Goal: Task Accomplishment & Management: Complete application form

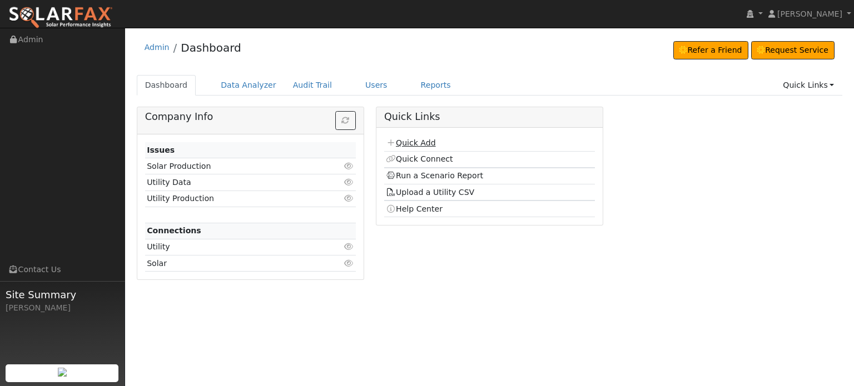
click at [408, 142] on link "Quick Add" at bounding box center [410, 142] width 49 height 9
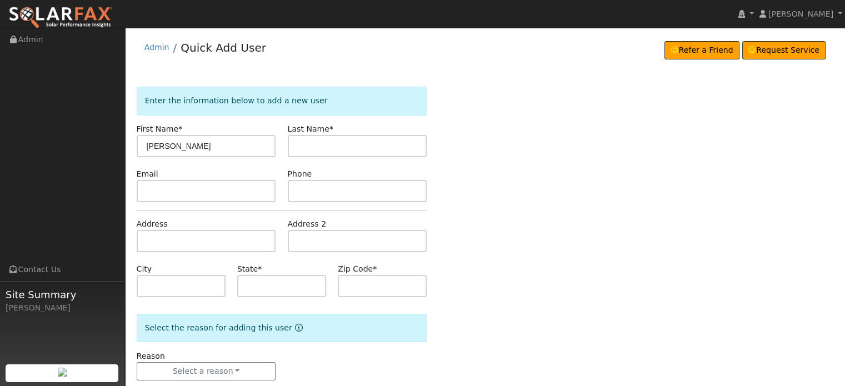
type input "Gary"
click at [310, 149] on input "text" at bounding box center [358, 146] width 140 height 22
type input "Fouyer"
click at [155, 233] on input "text" at bounding box center [207, 241] width 140 height 22
click at [147, 236] on input "text" at bounding box center [207, 241] width 140 height 22
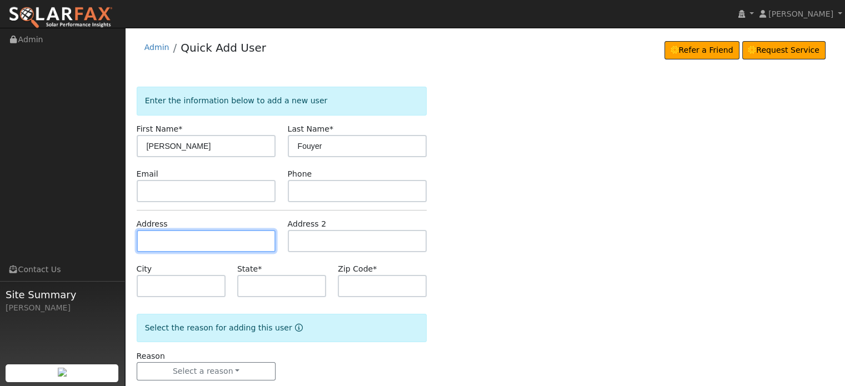
paste input "10019 Garesio Ranch Road"
type input "10019 Garesio Ranch Road"
type input "Nevada City"
type input "CA"
type input "95959"
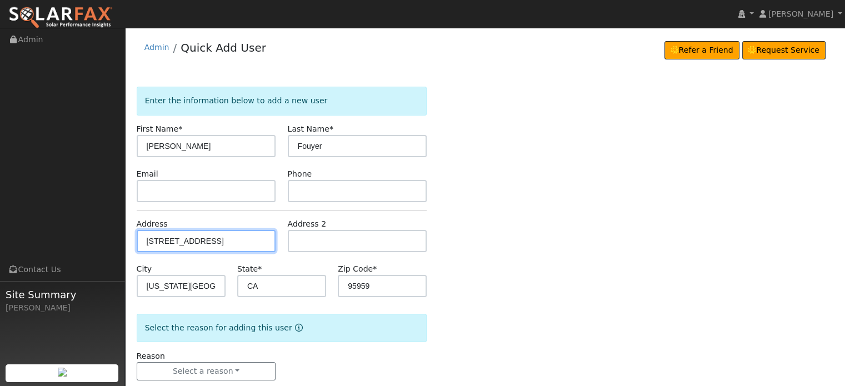
scroll to position [22, 0]
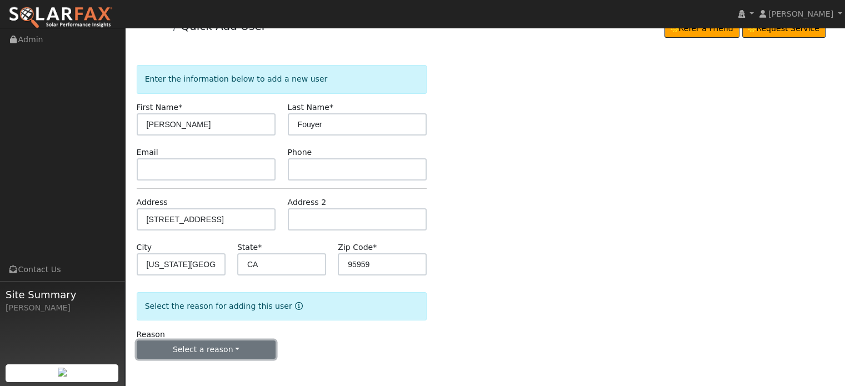
click at [168, 344] on button "Select a reason" at bounding box center [207, 350] width 140 height 19
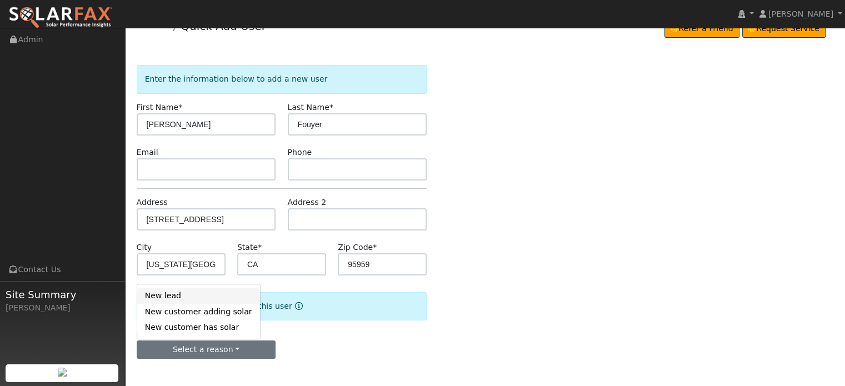
click at [160, 292] on link "New lead" at bounding box center [198, 296] width 123 height 16
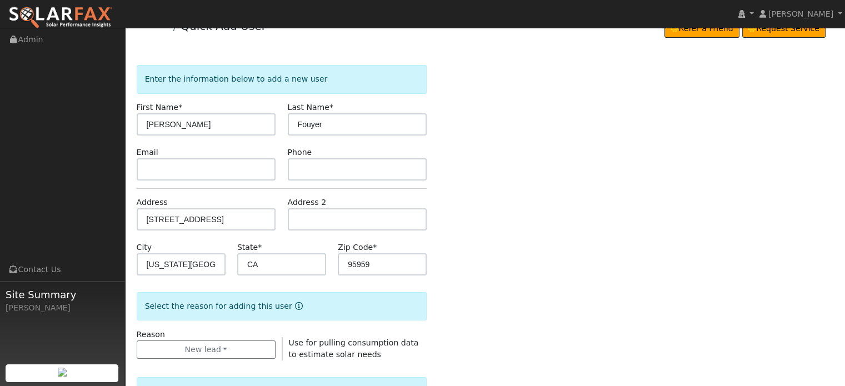
scroll to position [300, 0]
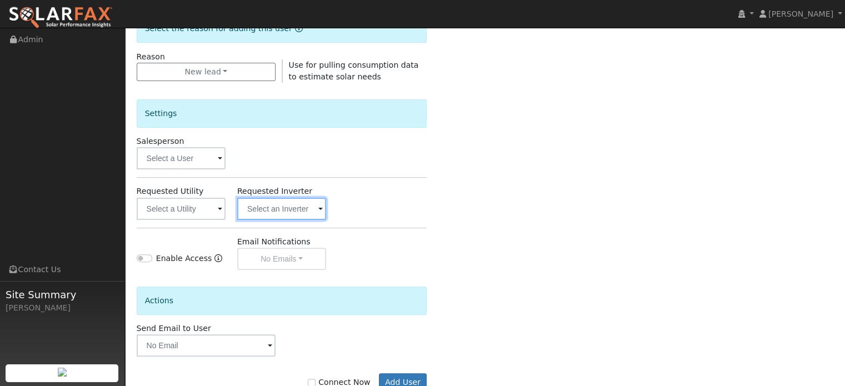
click at [279, 210] on input "text" at bounding box center [281, 209] width 89 height 22
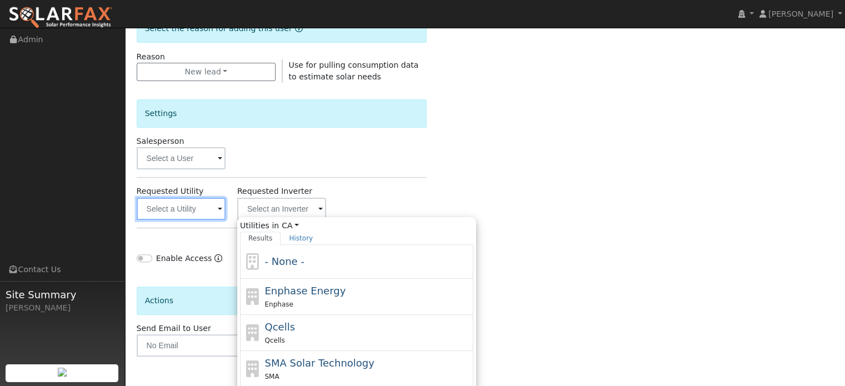
click at [154, 206] on input "text" at bounding box center [181, 209] width 89 height 22
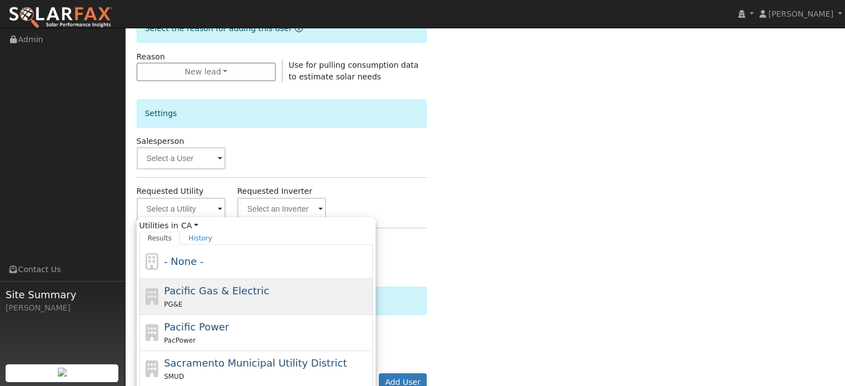
click at [184, 287] on span "Pacific Gas & Electric" at bounding box center [216, 291] width 105 height 12
type input "Pacific Gas & Electric"
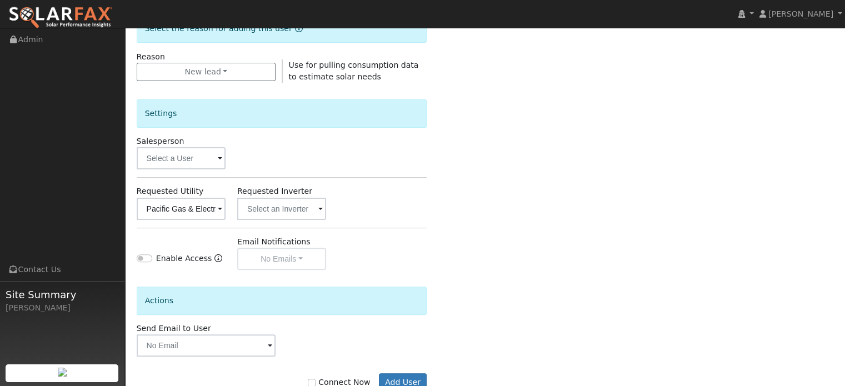
scroll to position [332, 0]
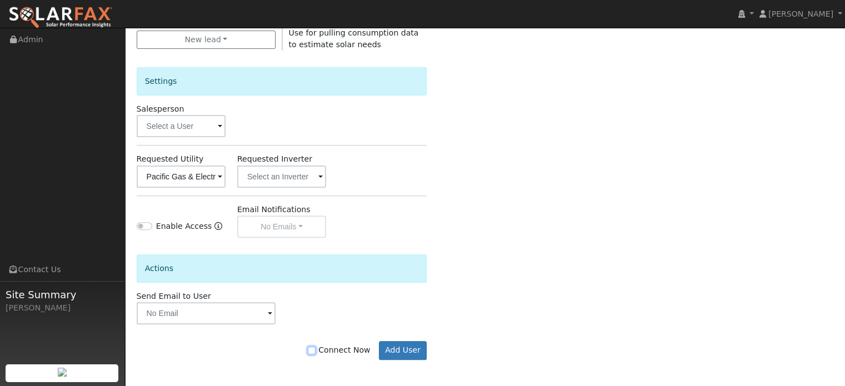
click at [316, 350] on input "Connect Now" at bounding box center [312, 351] width 8 height 8
checkbox input "true"
click at [409, 355] on button "Add User" at bounding box center [403, 350] width 48 height 19
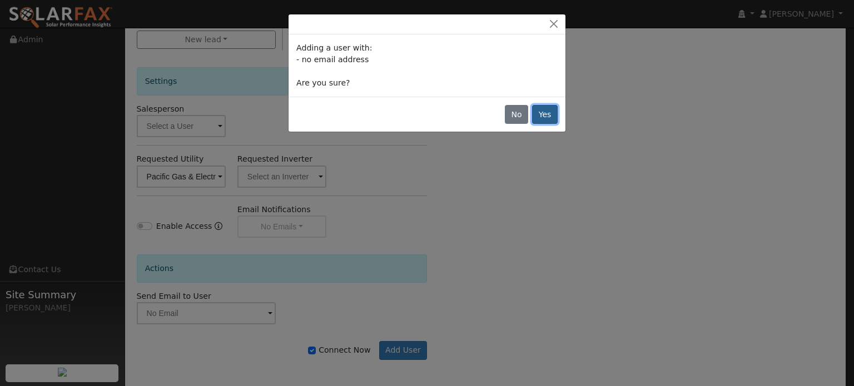
click at [544, 111] on button "Yes" at bounding box center [545, 114] width 26 height 19
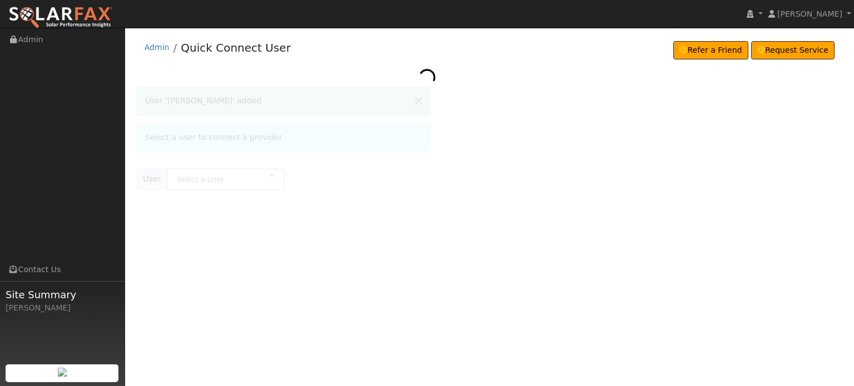
type input "[PERSON_NAME]"
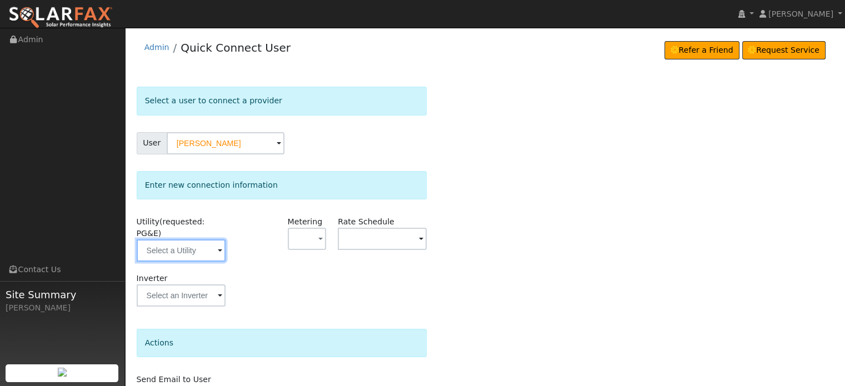
click at [173, 240] on input "text" at bounding box center [181, 251] width 89 height 22
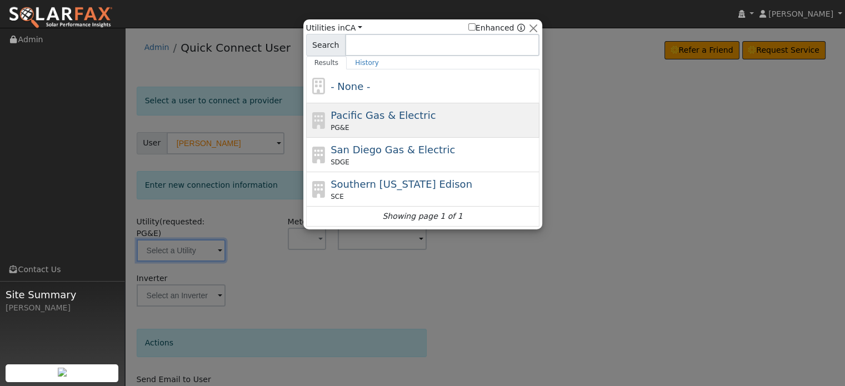
click at [335, 120] on span "Pacific Gas & Electric" at bounding box center [383, 116] width 105 height 12
type input "PG&E"
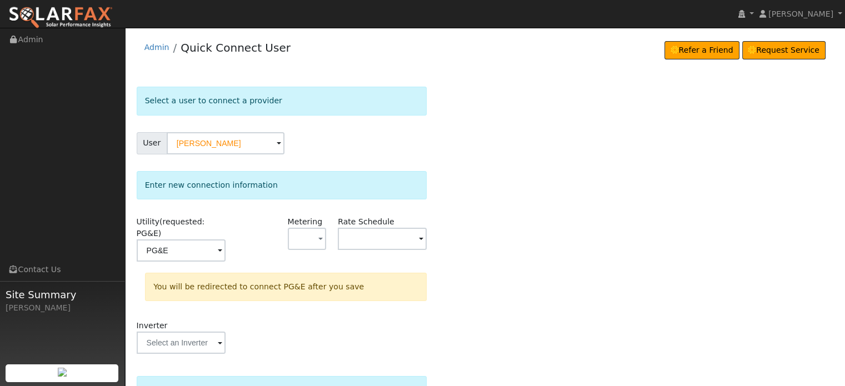
scroll to position [103, 0]
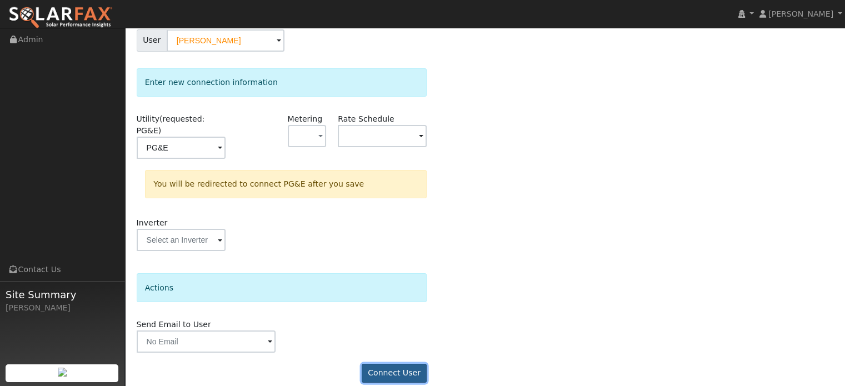
click at [394, 364] on button "Connect User" at bounding box center [395, 373] width 66 height 19
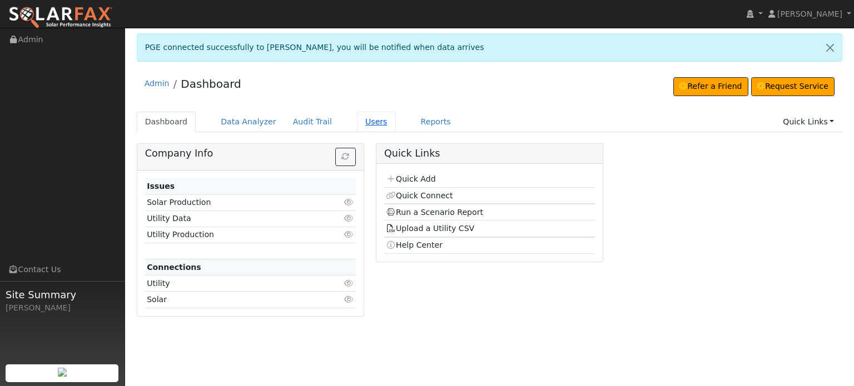
click at [357, 121] on link "Users" at bounding box center [376, 122] width 39 height 21
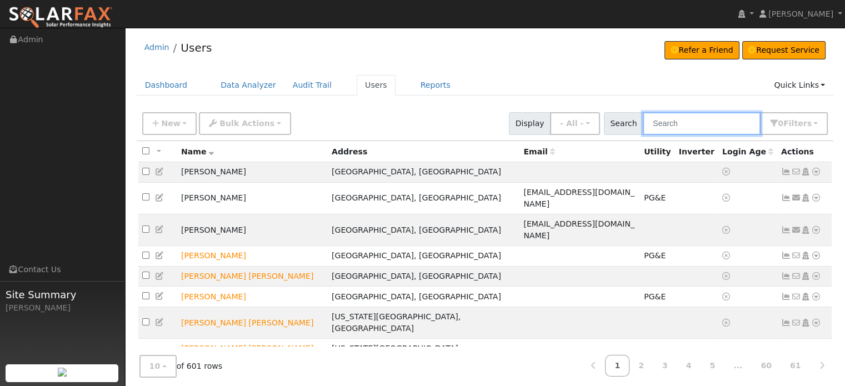
click at [710, 121] on input "text" at bounding box center [702, 123] width 118 height 23
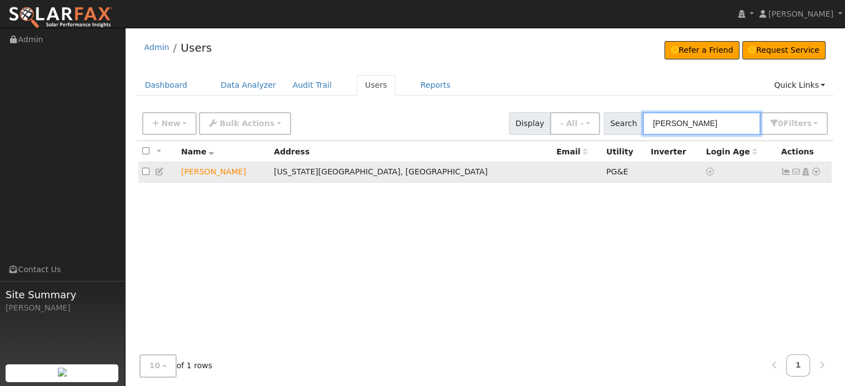
type input "[PERSON_NAME]"
click at [785, 169] on icon at bounding box center [787, 172] width 10 height 8
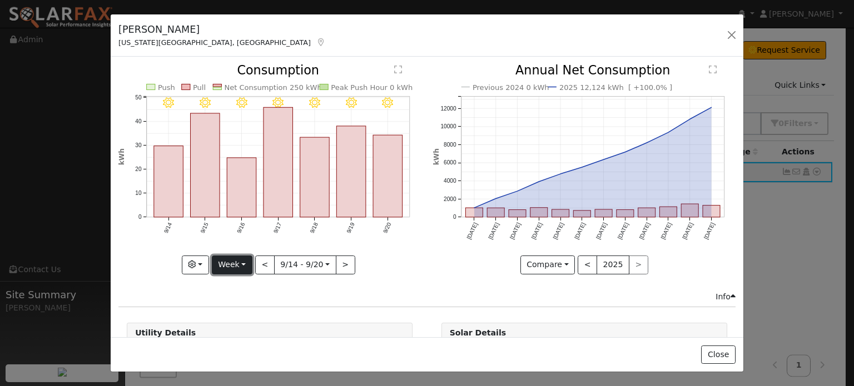
click at [241, 261] on button "Week" at bounding box center [232, 265] width 41 height 19
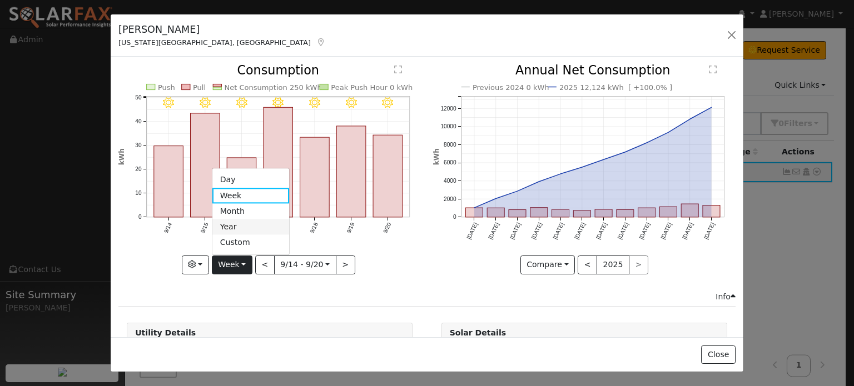
click at [231, 223] on link "Year" at bounding box center [250, 228] width 77 height 16
type input "[DATE]"
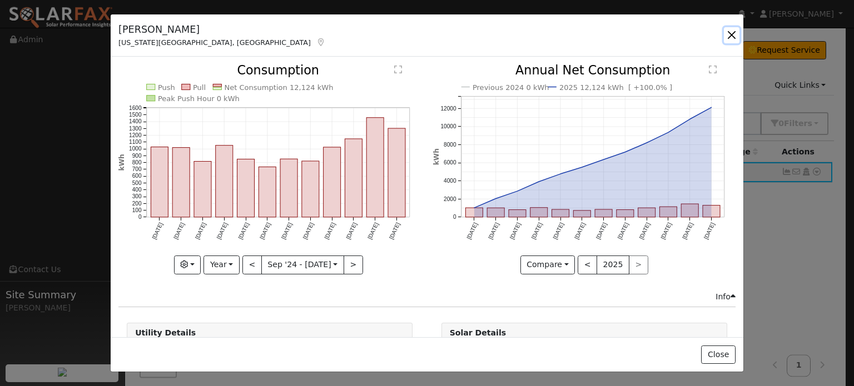
click at [730, 35] on button "button" at bounding box center [732, 35] width 16 height 16
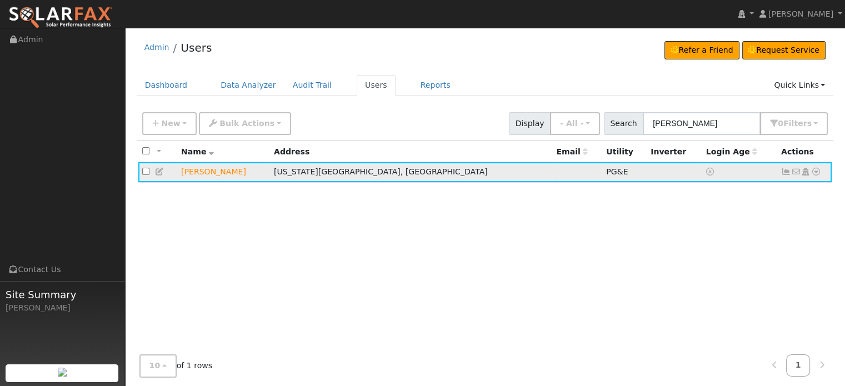
click at [820, 173] on icon at bounding box center [817, 172] width 10 height 8
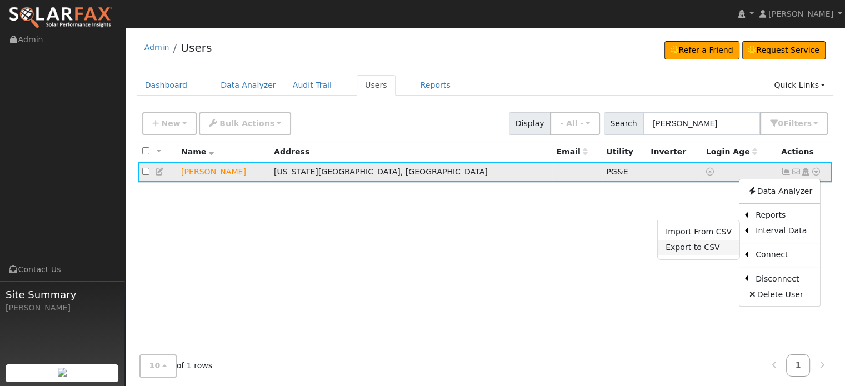
click at [698, 254] on link "Export to CSV" at bounding box center [699, 248] width 82 height 16
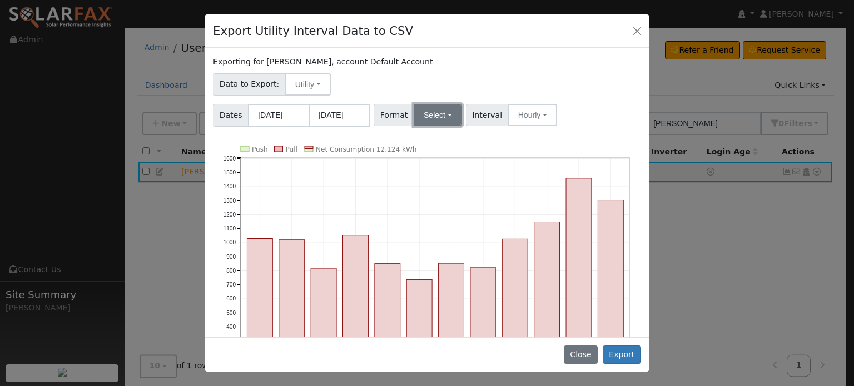
click at [438, 108] on button "Select" at bounding box center [438, 115] width 48 height 22
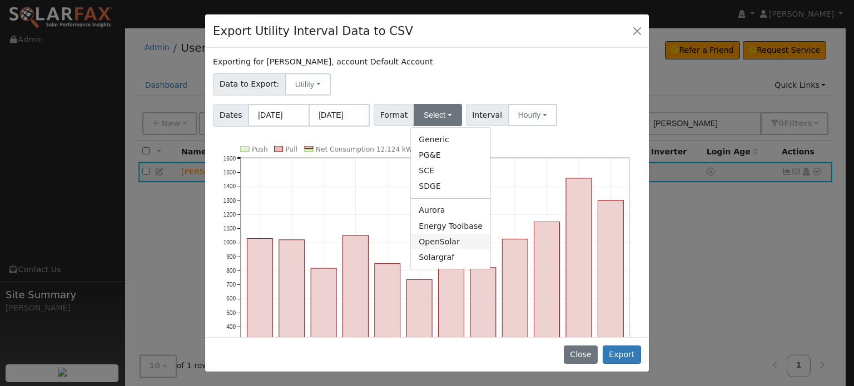
click at [424, 244] on link "OpenSolar" at bounding box center [450, 242] width 79 height 16
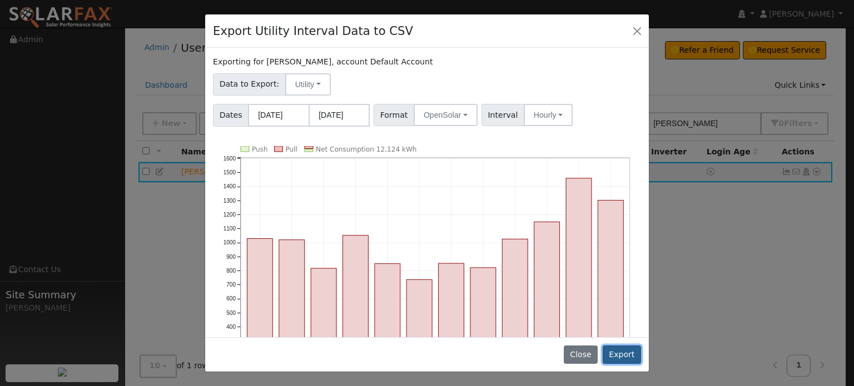
click at [621, 356] on button "Export" at bounding box center [622, 355] width 38 height 19
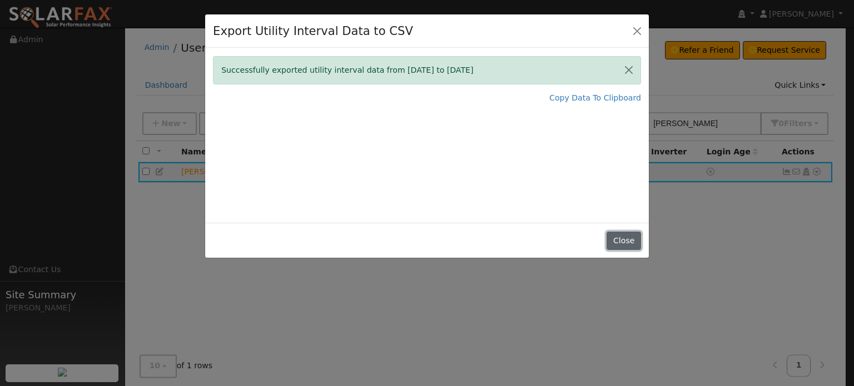
click at [617, 242] on button "Close" at bounding box center [623, 241] width 34 height 19
